Goal: Task Accomplishment & Management: Use online tool/utility

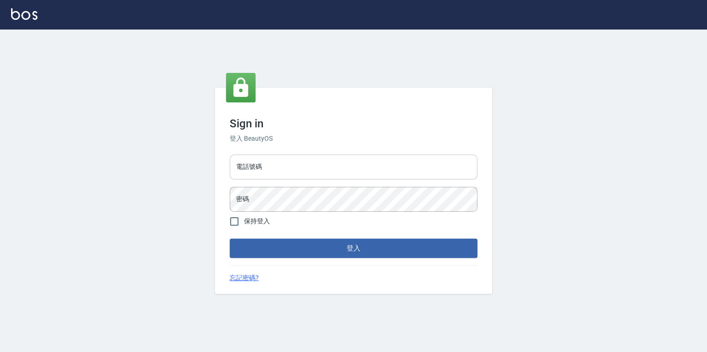
click at [357, 165] on input "電話號碼" at bounding box center [354, 167] width 248 height 25
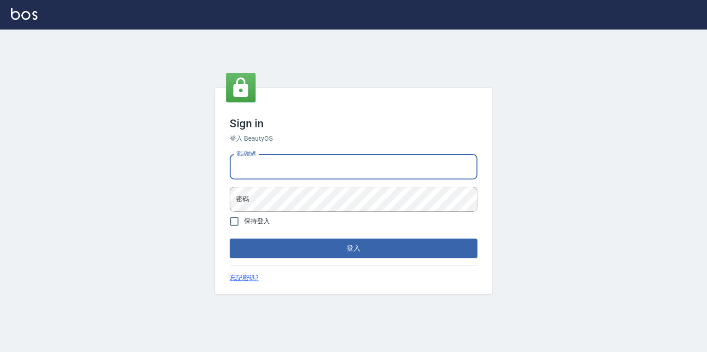
type input "0925308209"
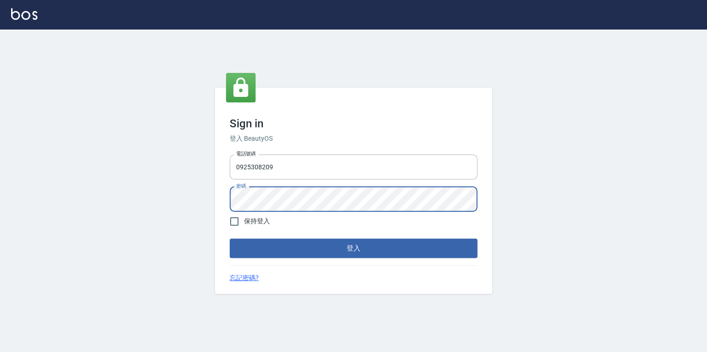
click at [230, 239] on button "登入" at bounding box center [354, 248] width 248 height 19
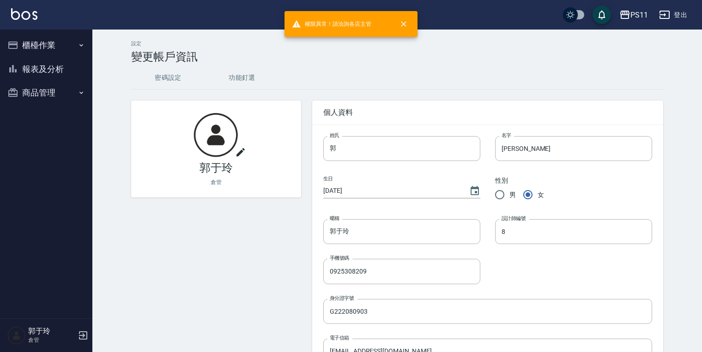
click at [48, 88] on button "商品管理" at bounding box center [46, 93] width 85 height 24
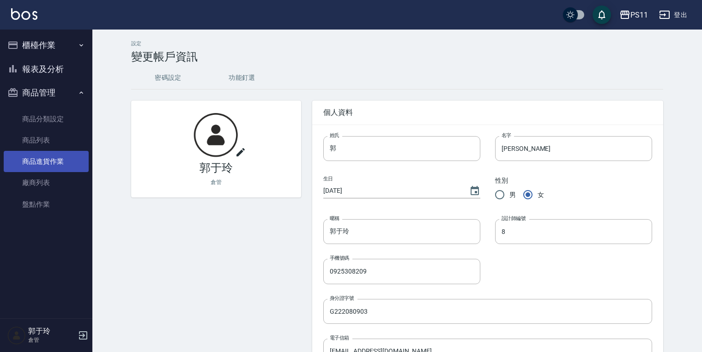
click at [64, 161] on link "商品進貨作業" at bounding box center [46, 161] width 85 height 21
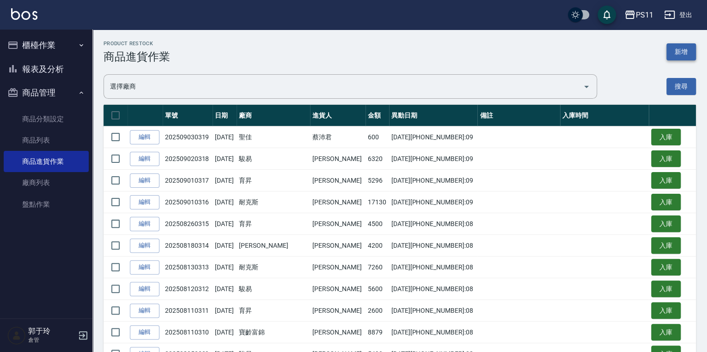
click at [563, 52] on button "新增" at bounding box center [681, 51] width 30 height 17
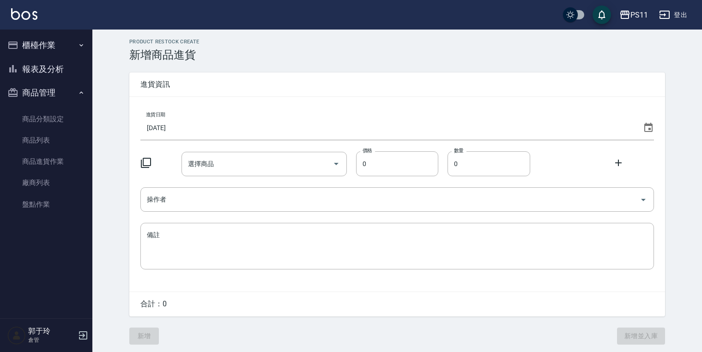
click at [179, 124] on input "[DATE]" at bounding box center [389, 127] width 499 height 25
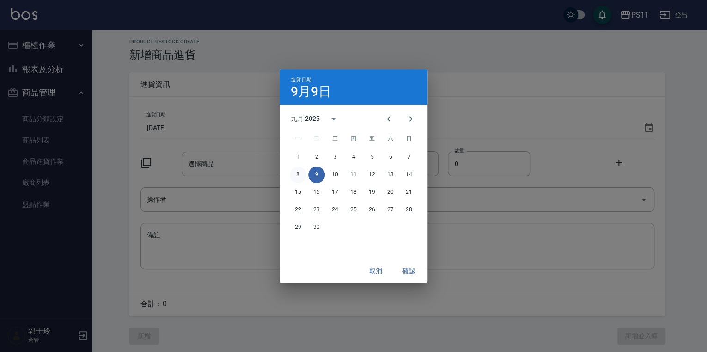
click at [299, 172] on button "8" at bounding box center [298, 175] width 17 height 17
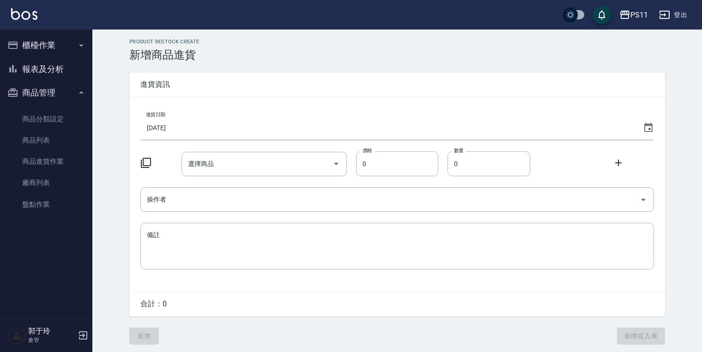
click at [149, 160] on icon at bounding box center [145, 162] width 11 height 11
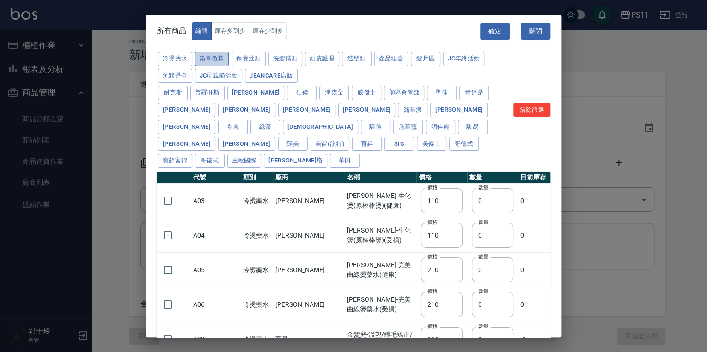
click at [223, 57] on button "染膏色料" at bounding box center [212, 59] width 34 height 14
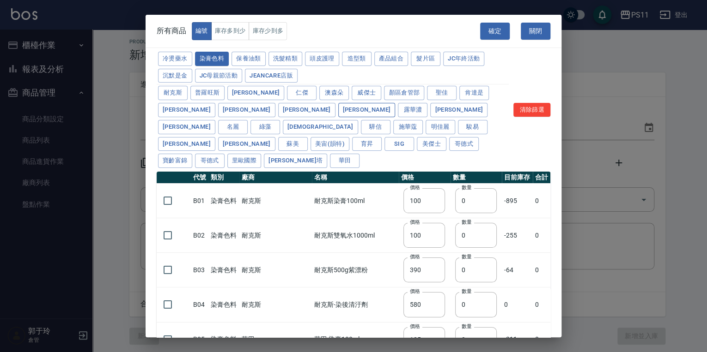
type input "100"
type input "390"
type input "580"
type input "105"
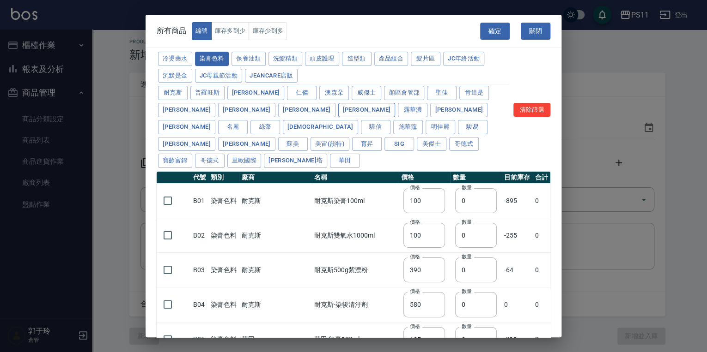
type input "406"
type input "105"
type input "450"
type input "102"
type input "137"
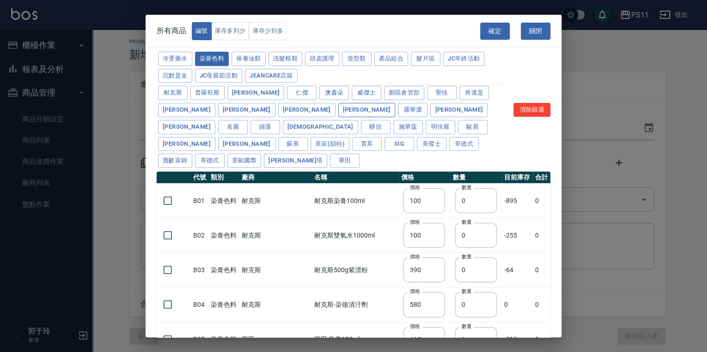
type input "110"
type input "133"
type input "186"
type input "133"
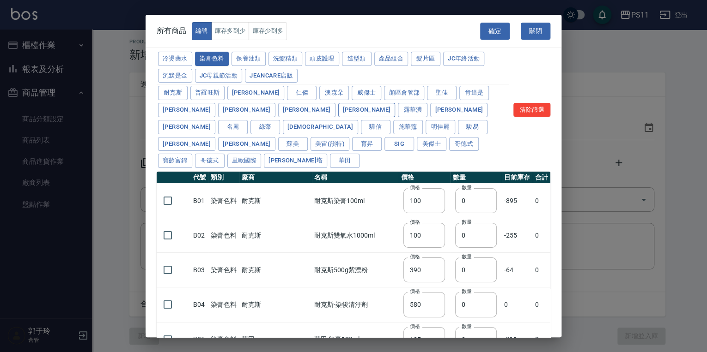
type input "450"
type input "350"
type input "112"
type input "450"
type input "1060"
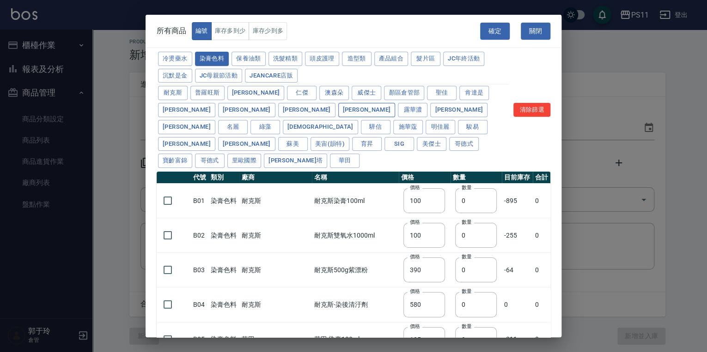
type input "200"
type input "250"
type input "350"
click at [161, 191] on input "checkbox" at bounding box center [167, 200] width 19 height 19
checkbox input "true"
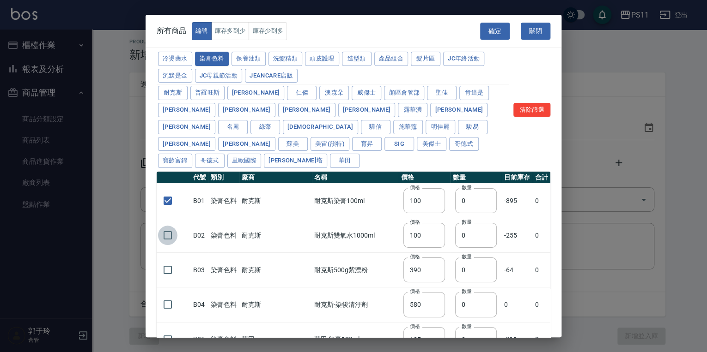
click at [168, 226] on input "checkbox" at bounding box center [167, 235] width 19 height 19
checkbox input "true"
click at [258, 58] on button "保養油類" at bounding box center [248, 59] width 34 height 14
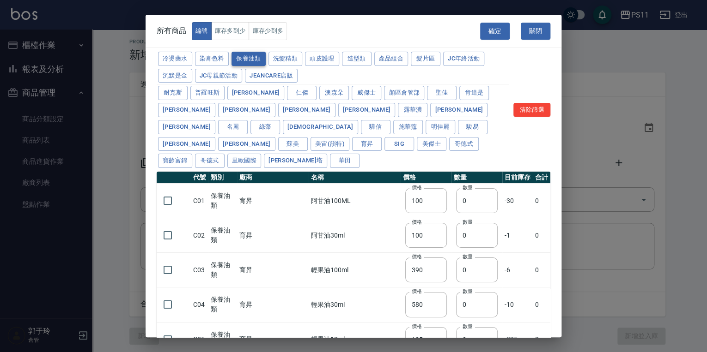
checkbox input "false"
type input "340"
checkbox input "false"
type input "53"
type input "340"
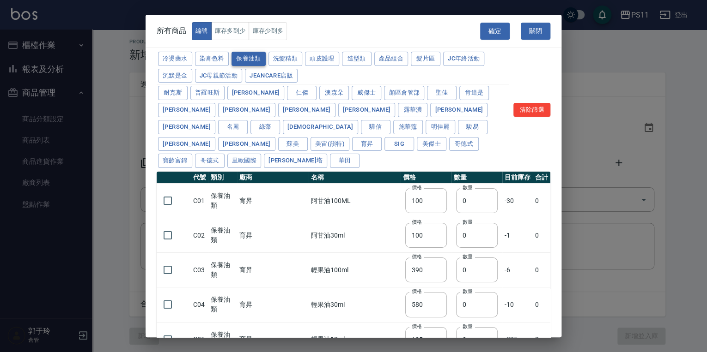
type input "53"
type input "23"
type input "2720"
type input "1040"
type input "1520"
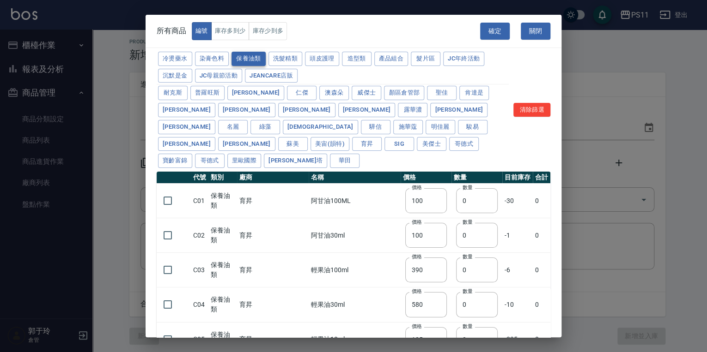
type input "120"
type input "1300"
type input "490"
type input "600"
type input "800"
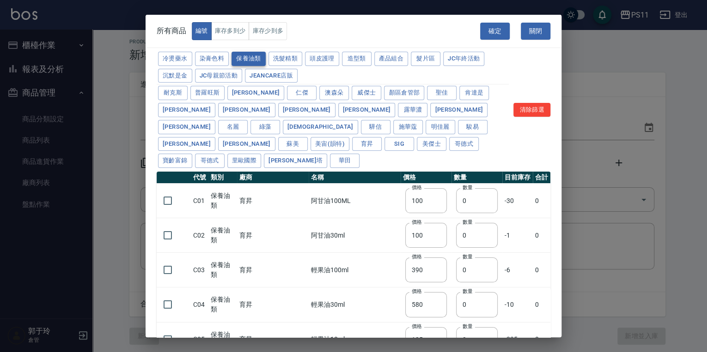
type input "1520"
type input "2000"
type input "270"
type input "60"
type input "500"
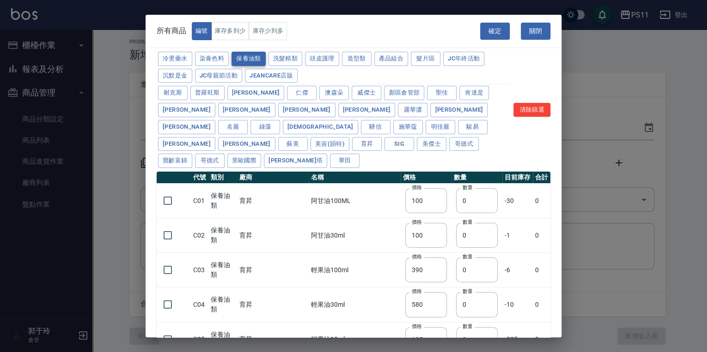
type input "800"
type input "700"
type input "350"
type input "272"
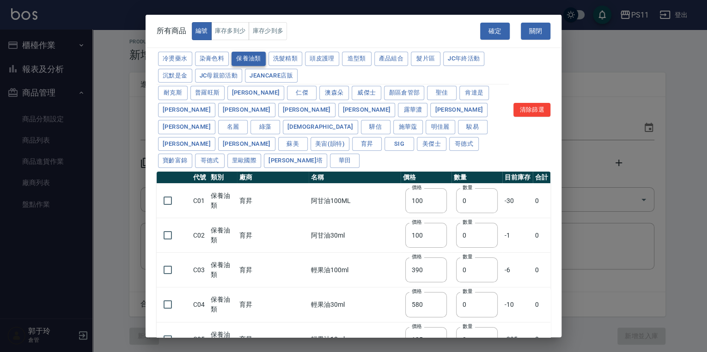
type input "221"
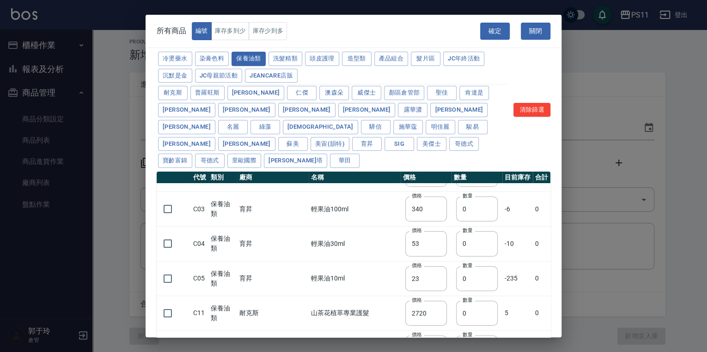
scroll to position [111, 0]
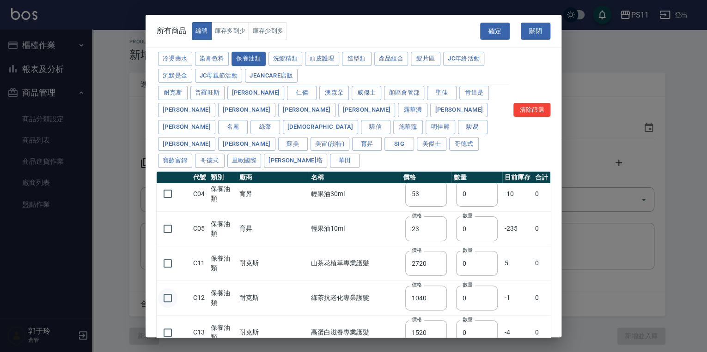
click at [164, 289] on input "checkbox" at bounding box center [167, 298] width 19 height 19
checkbox input "true"
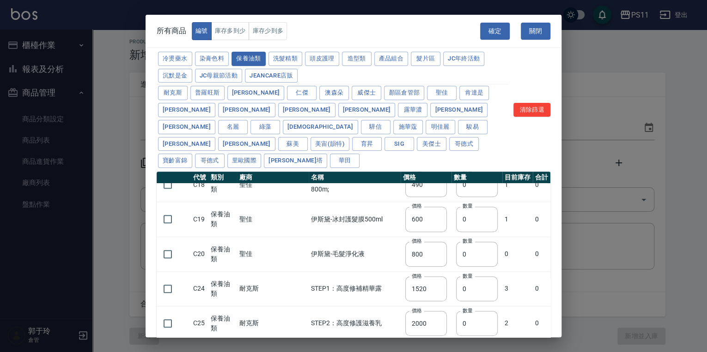
scroll to position [369, 0]
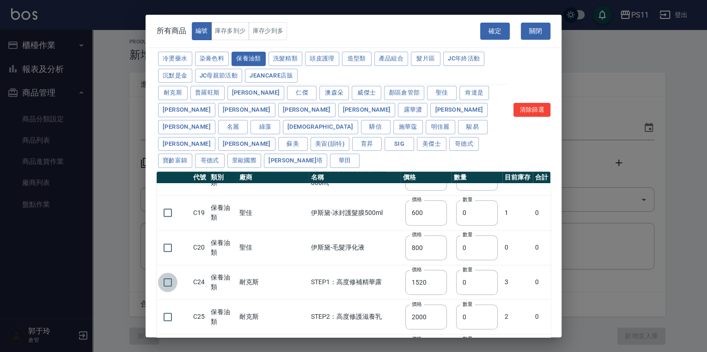
click at [169, 273] on input "checkbox" at bounding box center [167, 282] width 19 height 19
checkbox input "true"
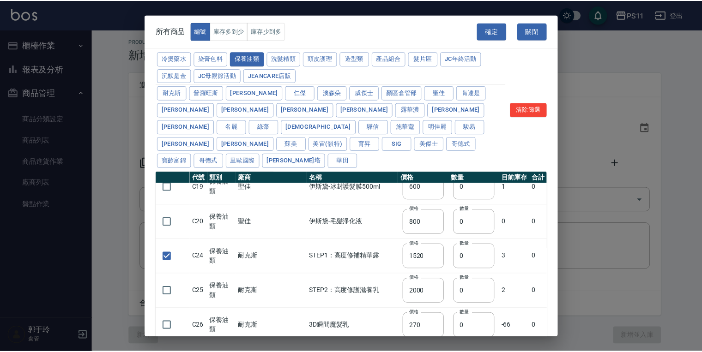
scroll to position [406, 0]
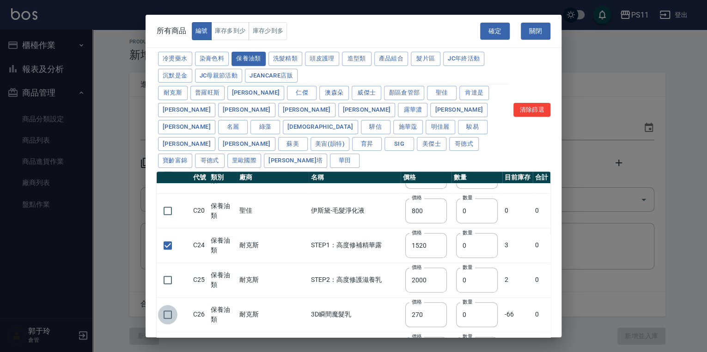
click at [162, 305] on input "checkbox" at bounding box center [167, 314] width 19 height 19
checkbox input "true"
click at [487, 28] on button "確定" at bounding box center [495, 31] width 30 height 17
type input "B01 耐克斯染膏100ml"
type input "100"
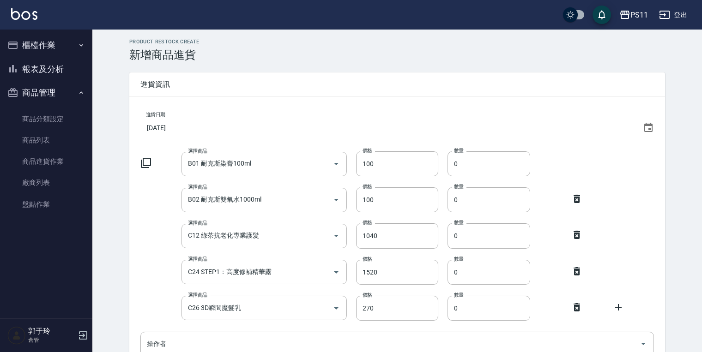
drag, startPoint x: 462, startPoint y: 163, endPoint x: 444, endPoint y: 164, distance: 17.6
click at [444, 164] on div "選擇商品 B01 耐克斯染膏100ml 選擇商品 價格 100 價格 數量 0 數量" at bounding box center [397, 163] width 514 height 25
type input "26"
drag, startPoint x: 465, startPoint y: 201, endPoint x: 440, endPoint y: 199, distance: 25.9
click at [440, 199] on div "選擇商品 B02 耐克斯雙氧水1000ml 選擇商品 價格 100 價格 數量 0 數量" at bounding box center [397, 199] width 514 height 25
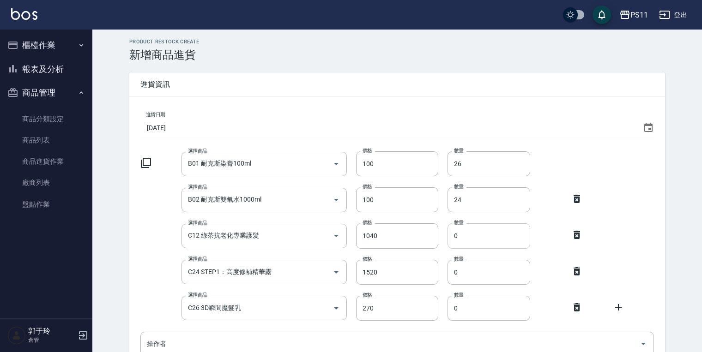
type input "24"
click at [457, 235] on input "0" at bounding box center [488, 236] width 83 height 25
click at [459, 235] on input "0" at bounding box center [488, 236] width 83 height 25
drag, startPoint x: 459, startPoint y: 235, endPoint x: 454, endPoint y: 236, distance: 4.7
click at [454, 236] on input "0" at bounding box center [488, 236] width 83 height 25
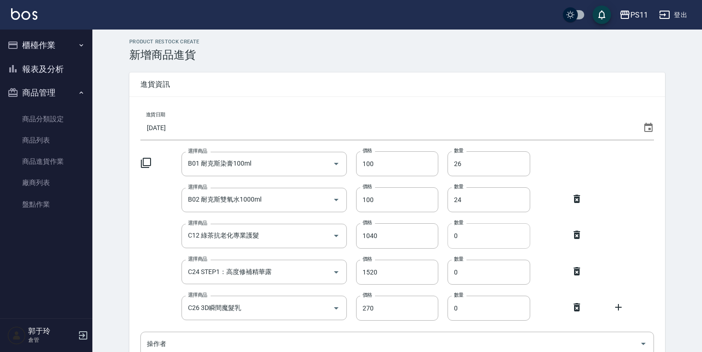
scroll to position [37, 0]
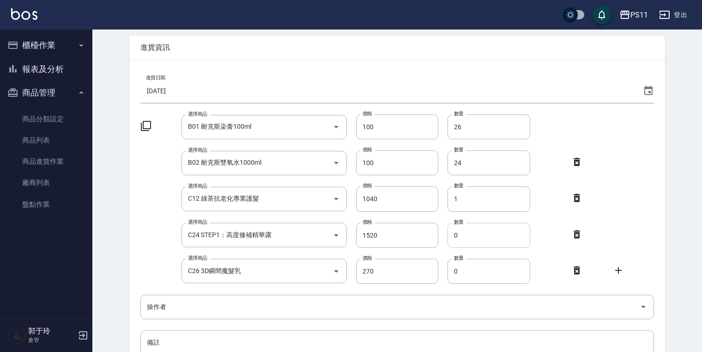
type input "1"
click at [454, 235] on input "0" at bounding box center [488, 235] width 83 height 25
type input "1"
click at [454, 272] on input "0" at bounding box center [488, 271] width 83 height 25
type input "4"
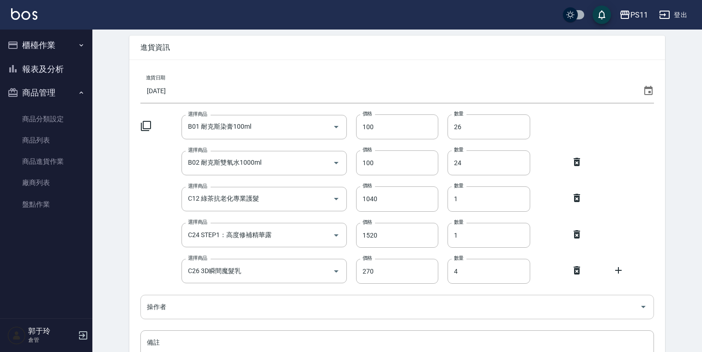
click at [473, 311] on input "操作者" at bounding box center [390, 307] width 491 height 16
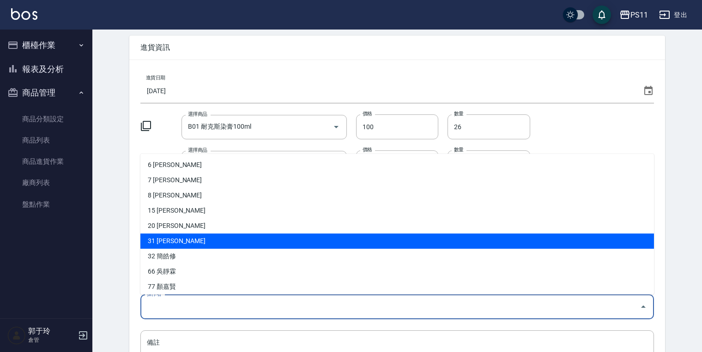
click at [360, 241] on li "31 [PERSON_NAME]" at bounding box center [397, 241] width 514 height 15
type input "彭奕晴"
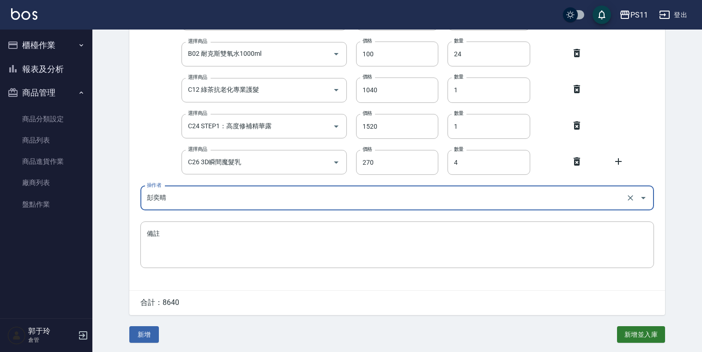
scroll to position [146, 0]
click at [139, 329] on button "新增" at bounding box center [144, 334] width 30 height 17
